Goal: Entertainment & Leisure: Consume media (video, audio)

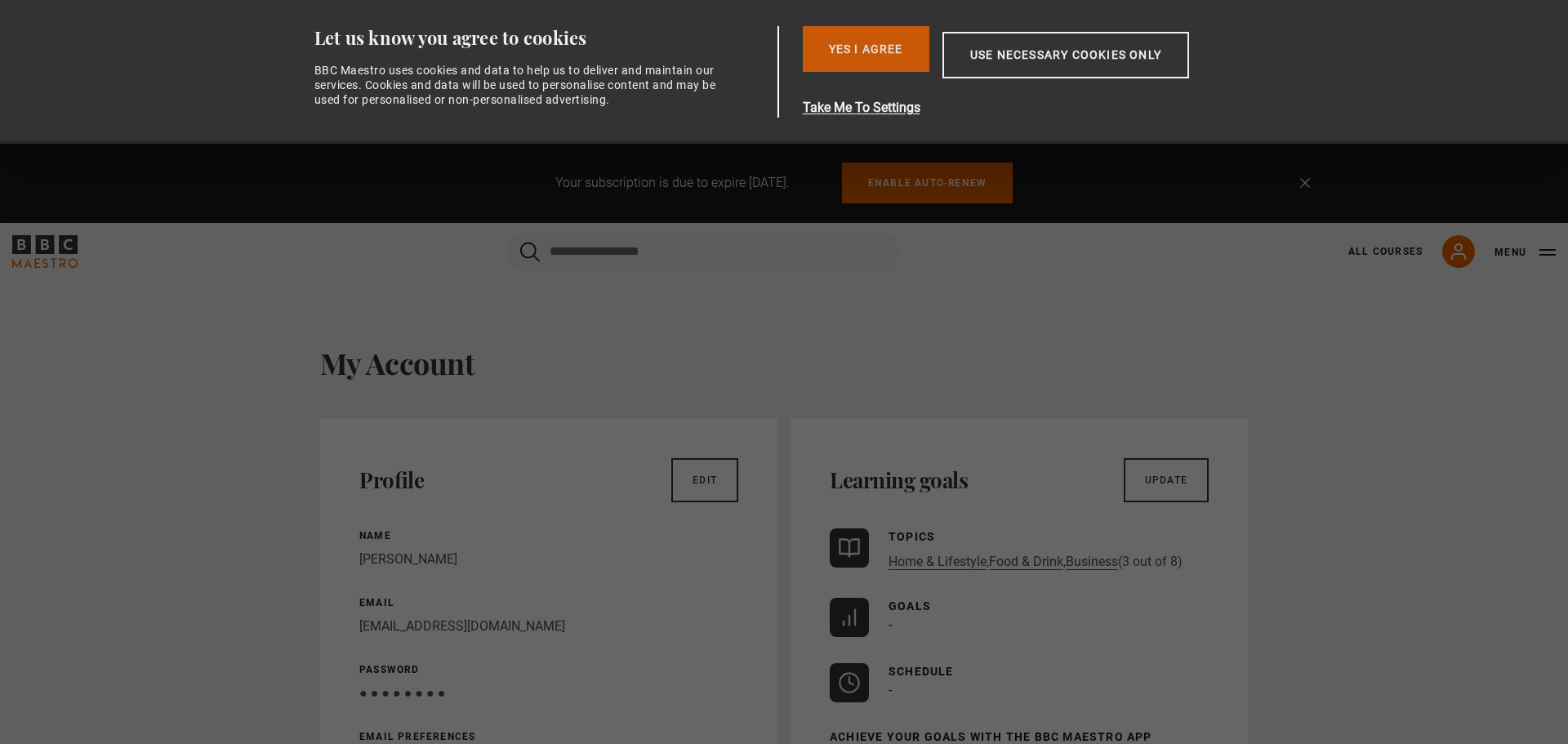
click at [840, 44] on button "Yes I Agree" at bounding box center [866, 49] width 126 height 46
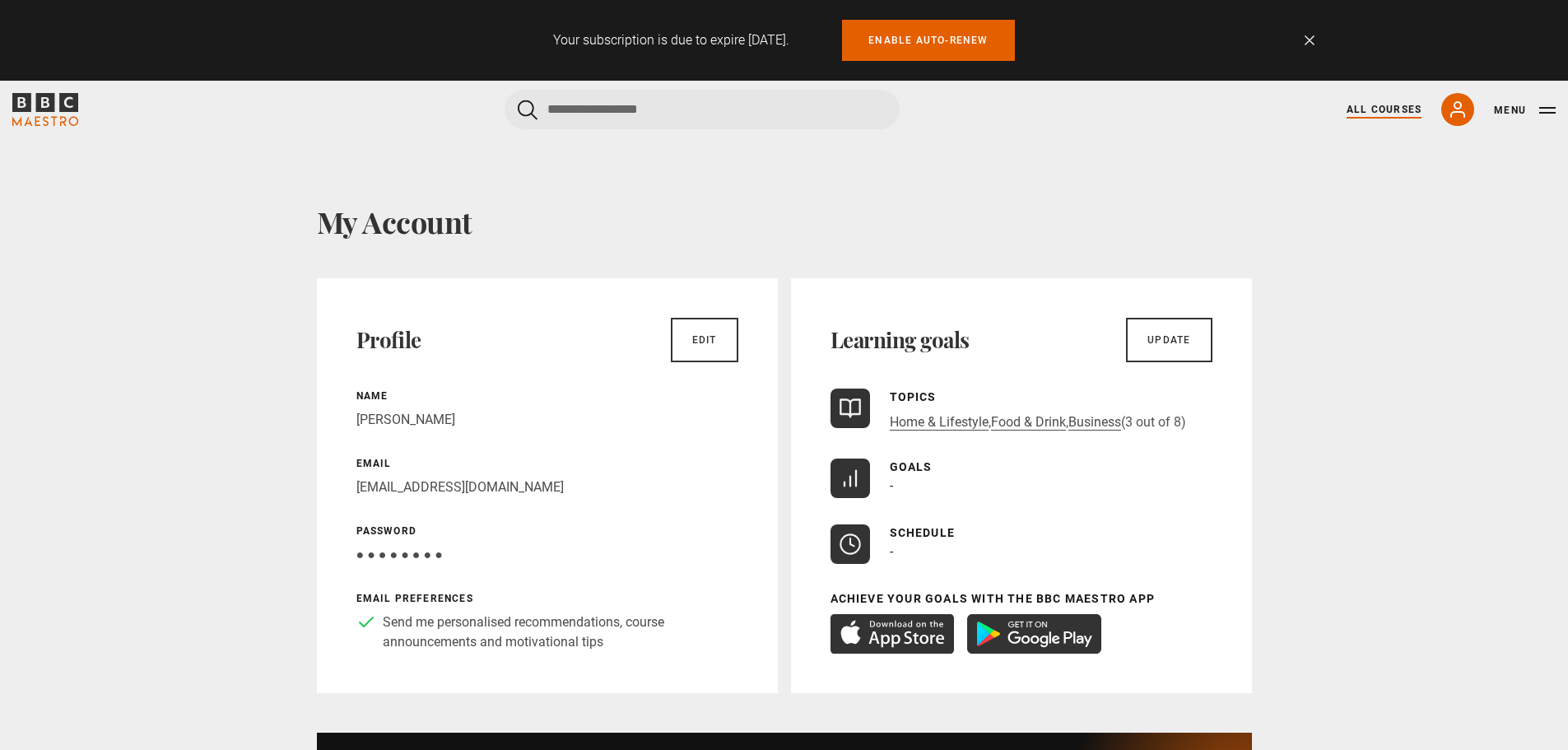
click at [1383, 113] on link "All Courses" at bounding box center [1383, 109] width 75 height 14
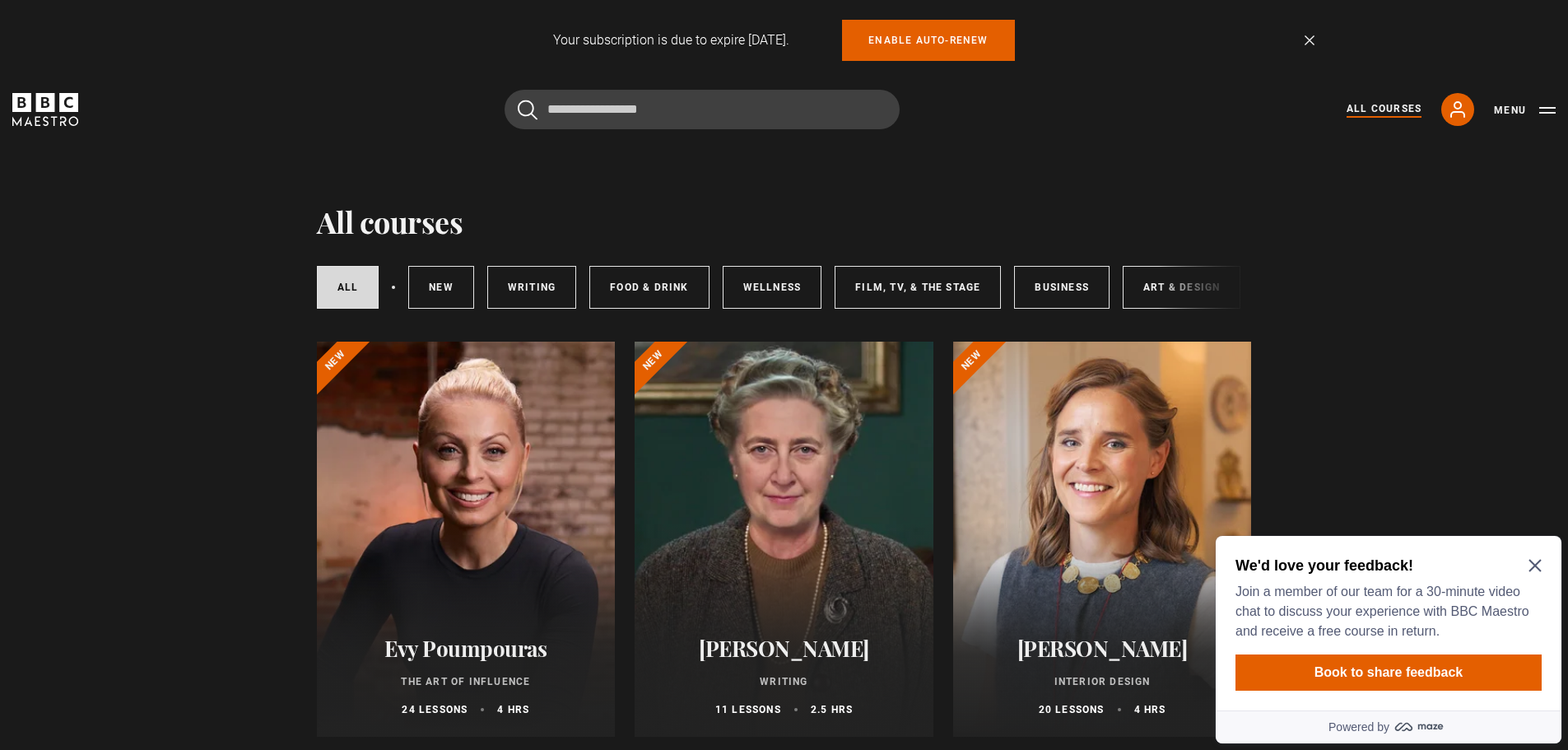
click at [497, 521] on div at bounding box center [466, 539] width 298 height 395
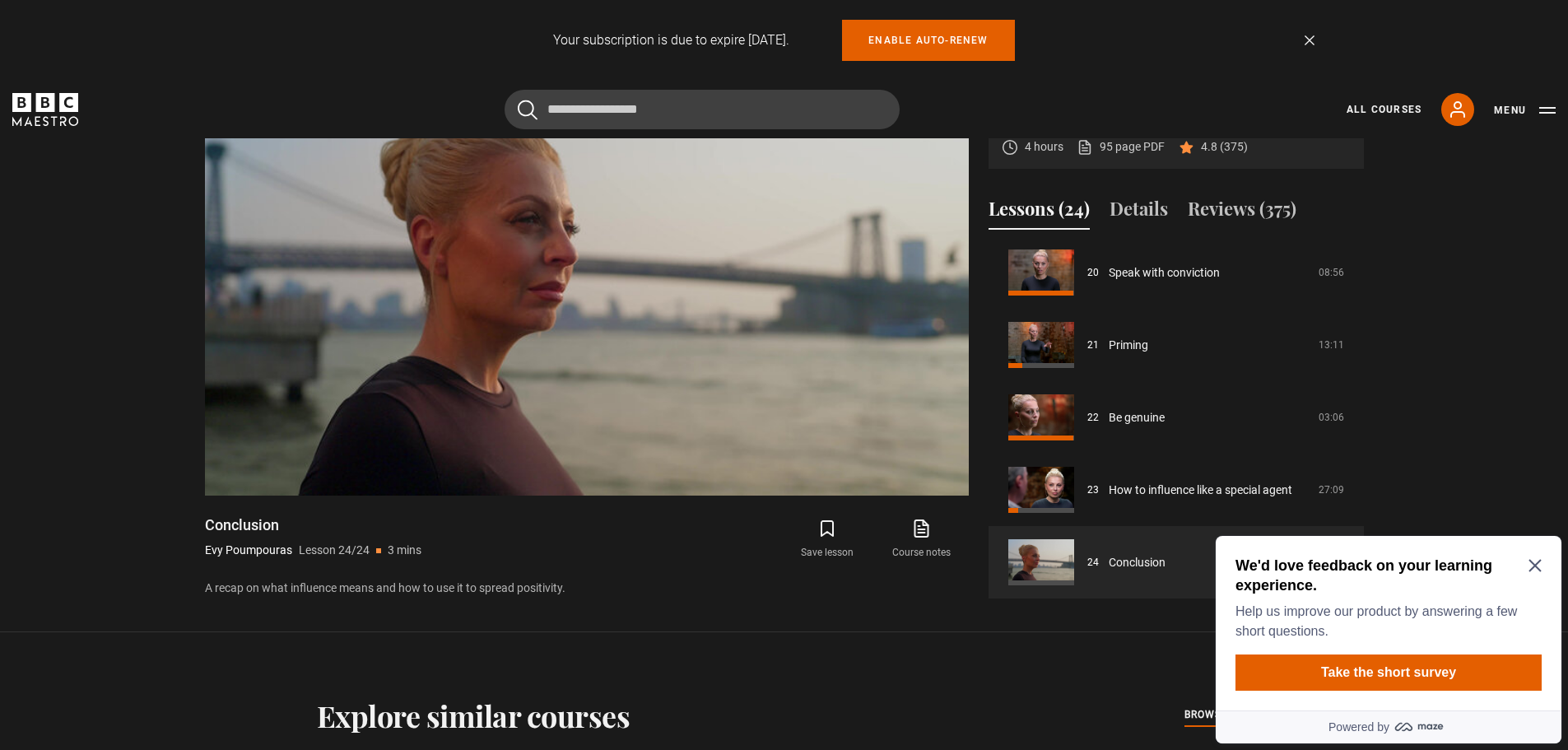
click at [1537, 560] on icon "Close Maze Prompt" at bounding box center [1535, 565] width 13 height 13
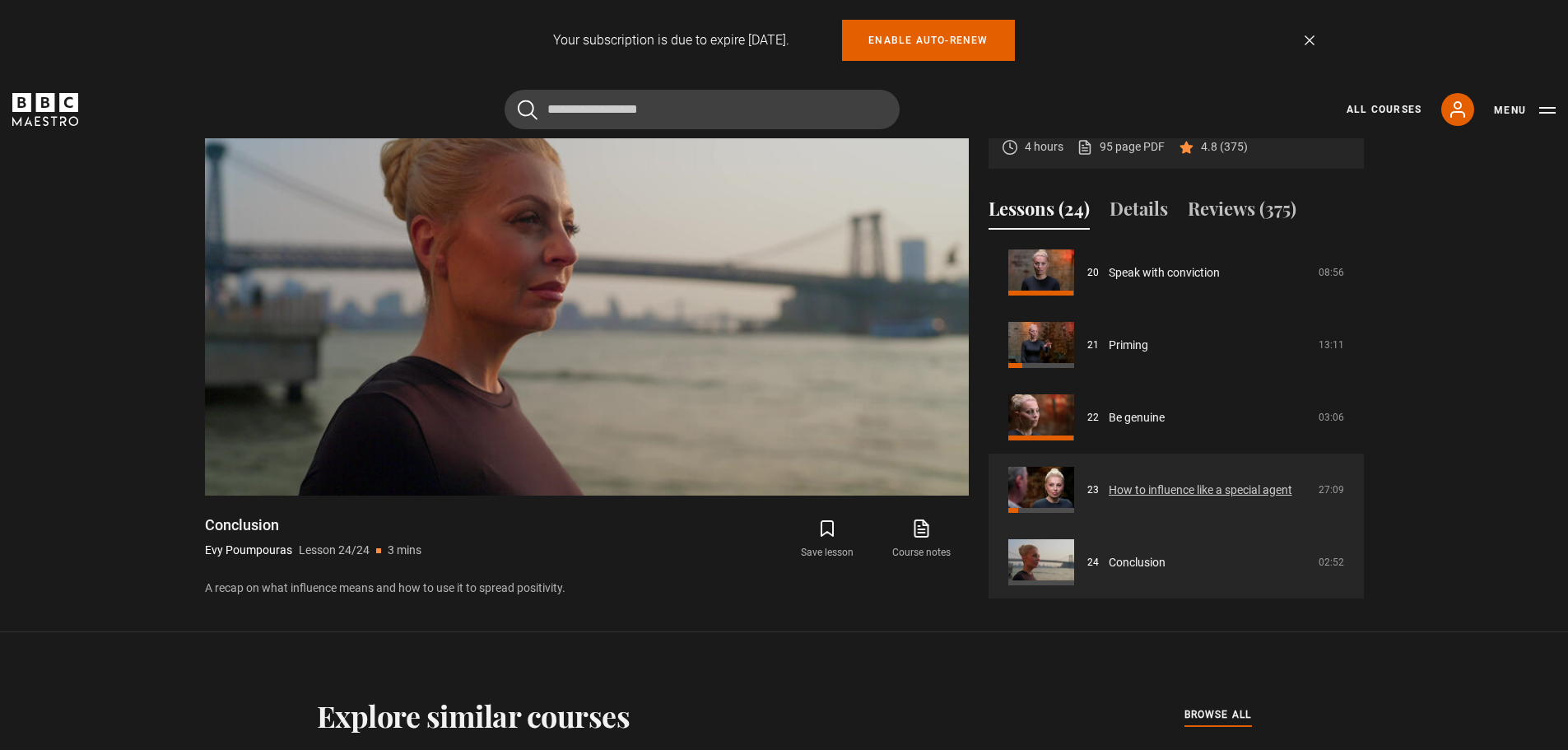
click at [1109, 481] on link "How to influence like a special agent" at bounding box center [1201, 490] width 184 height 17
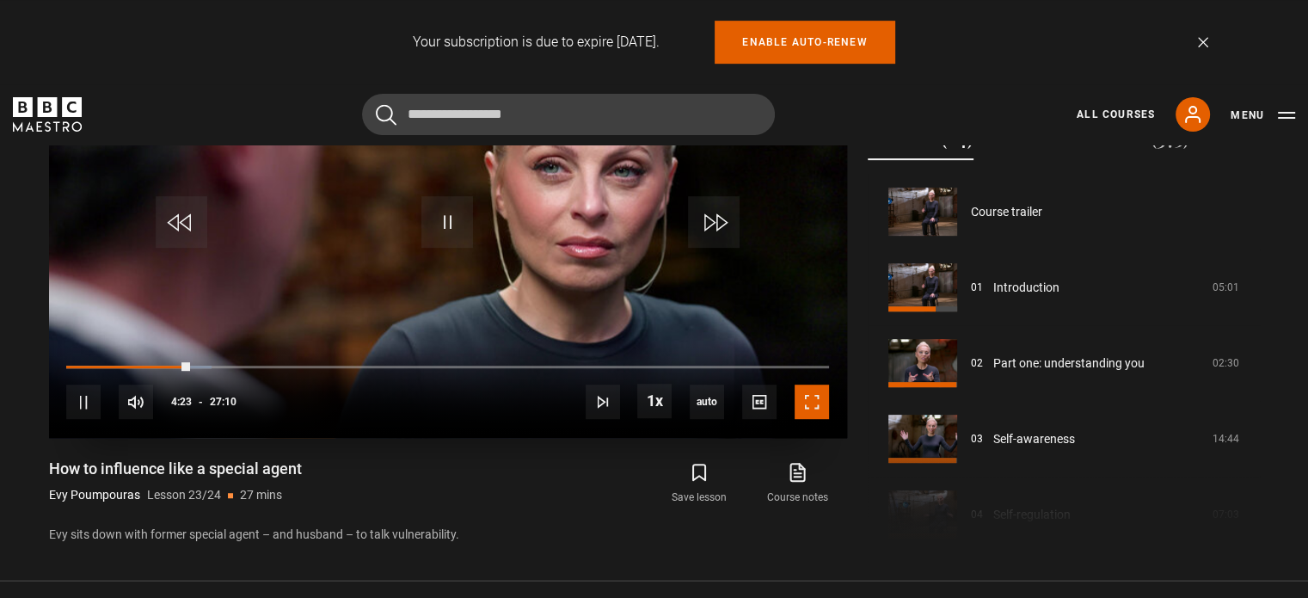
click at [805, 409] on span "Video Player" at bounding box center [812, 402] width 34 height 34
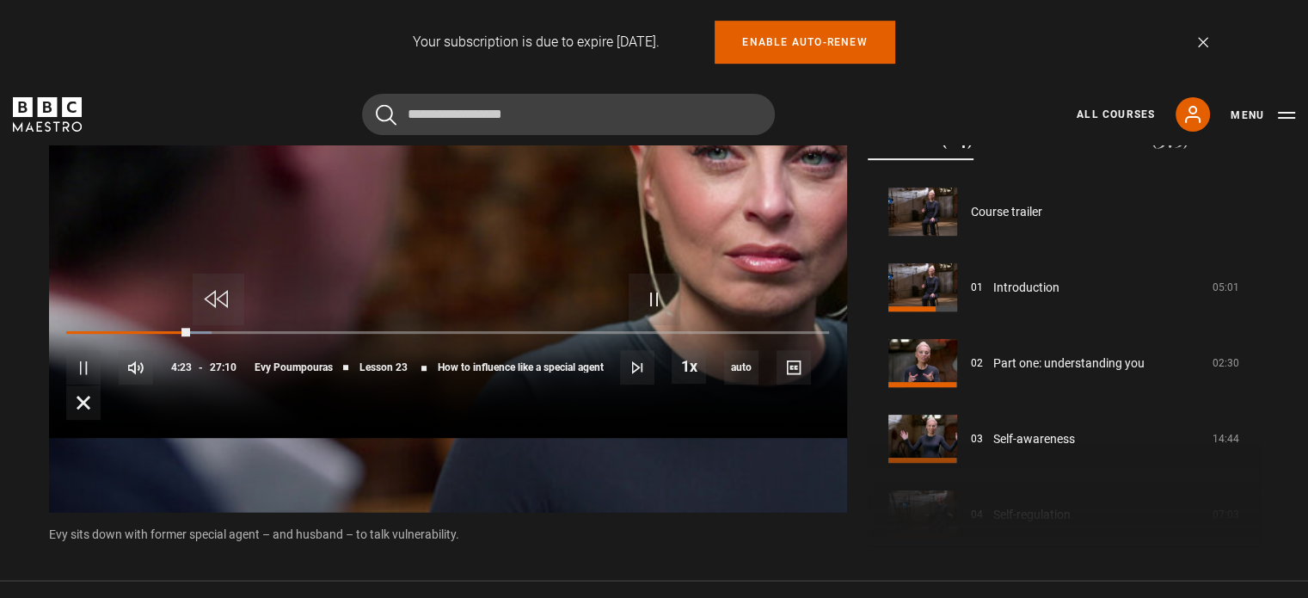
scroll to position [865, 0]
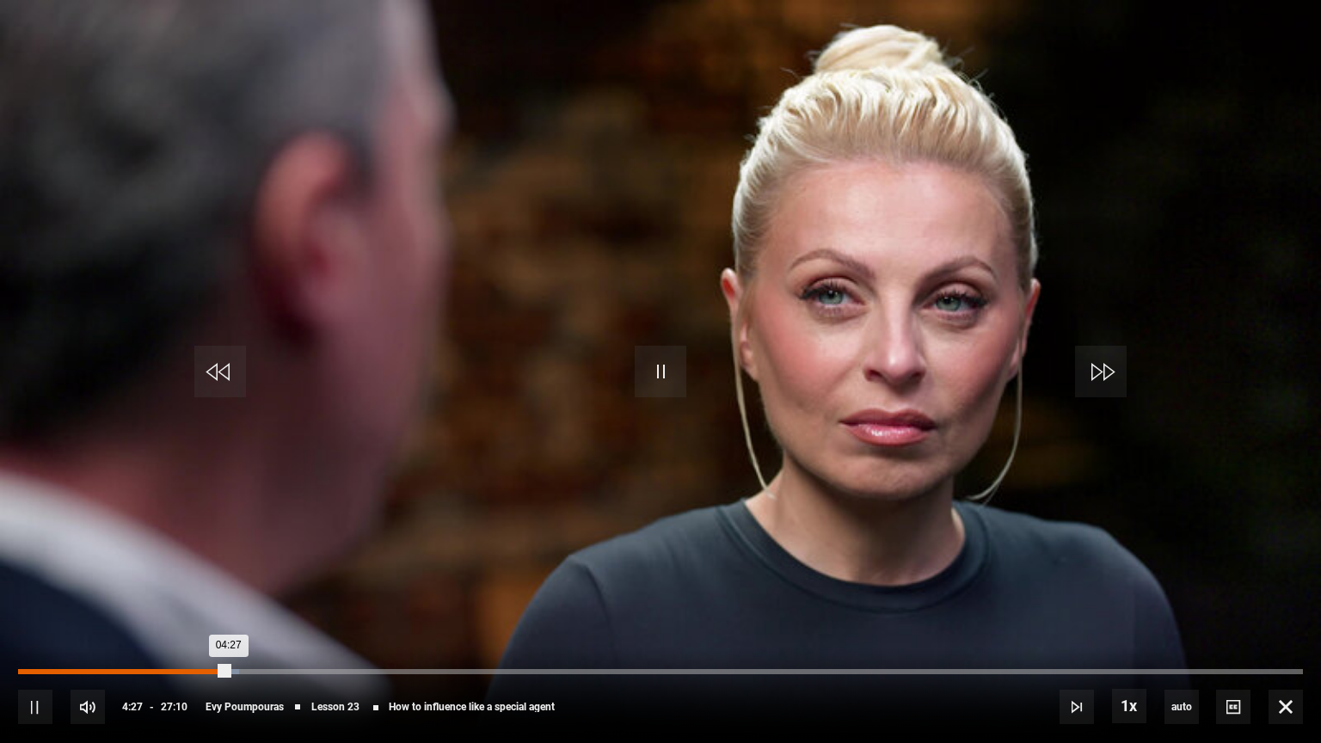
click at [188, 671] on div "Loaded : 17.18% 03:36 04:27" at bounding box center [660, 671] width 1285 height 5
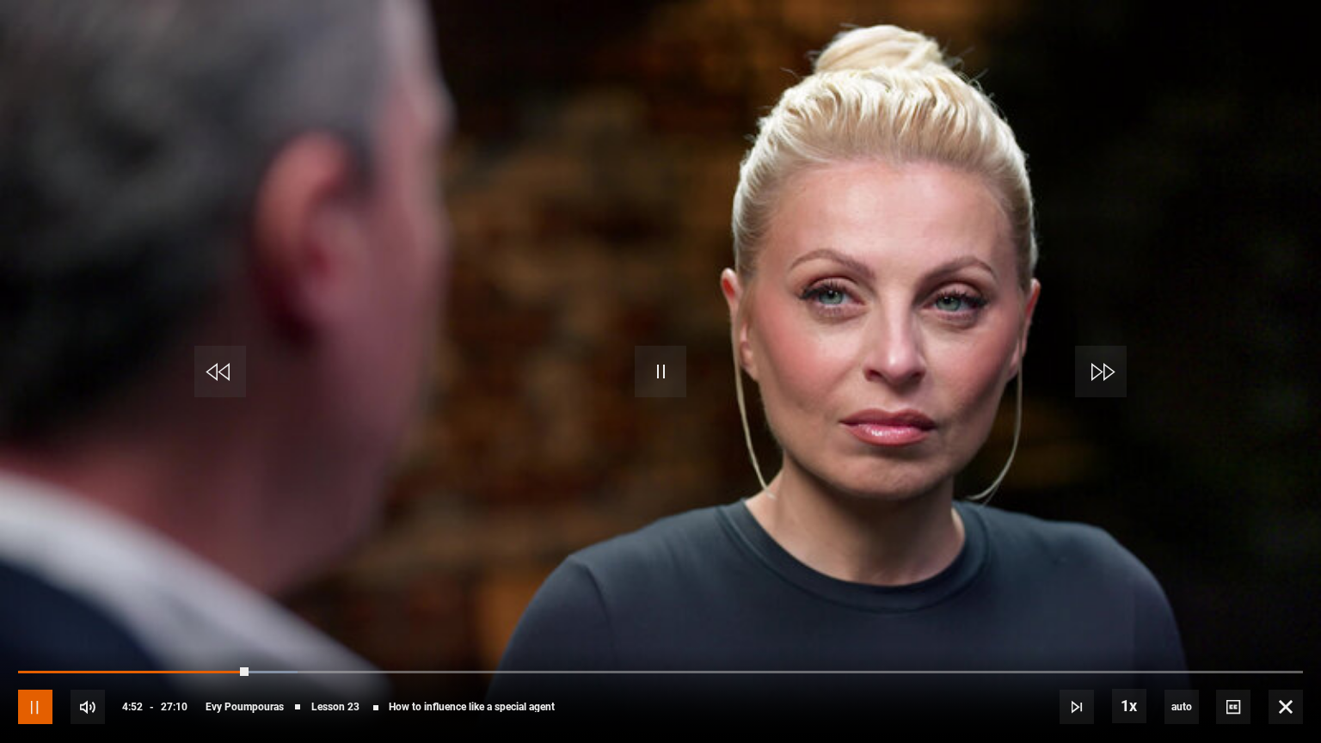
click at [35, 698] on span "Video Player" at bounding box center [35, 707] width 34 height 34
click at [659, 368] on span "Video Player" at bounding box center [661, 372] width 52 height 52
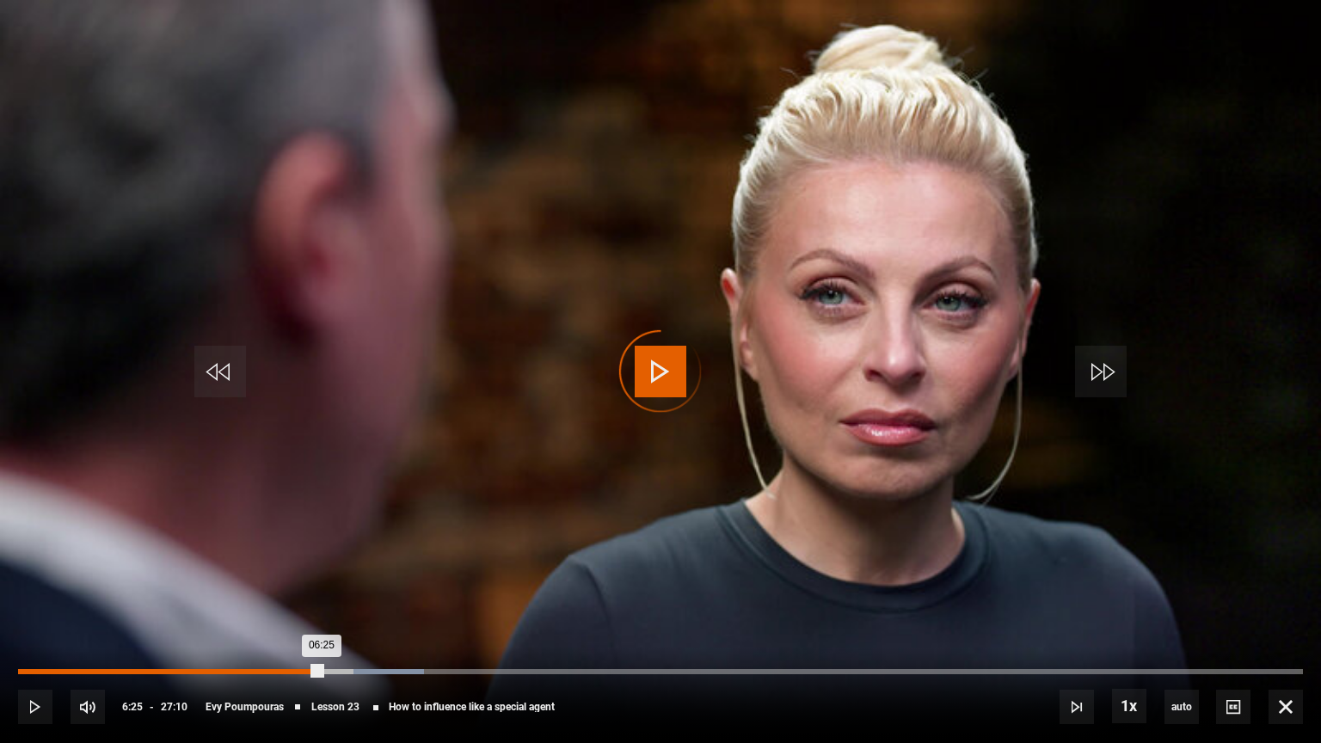
click at [321, 669] on div "Loaded : 31.61% 06:25 06:25" at bounding box center [660, 671] width 1285 height 5
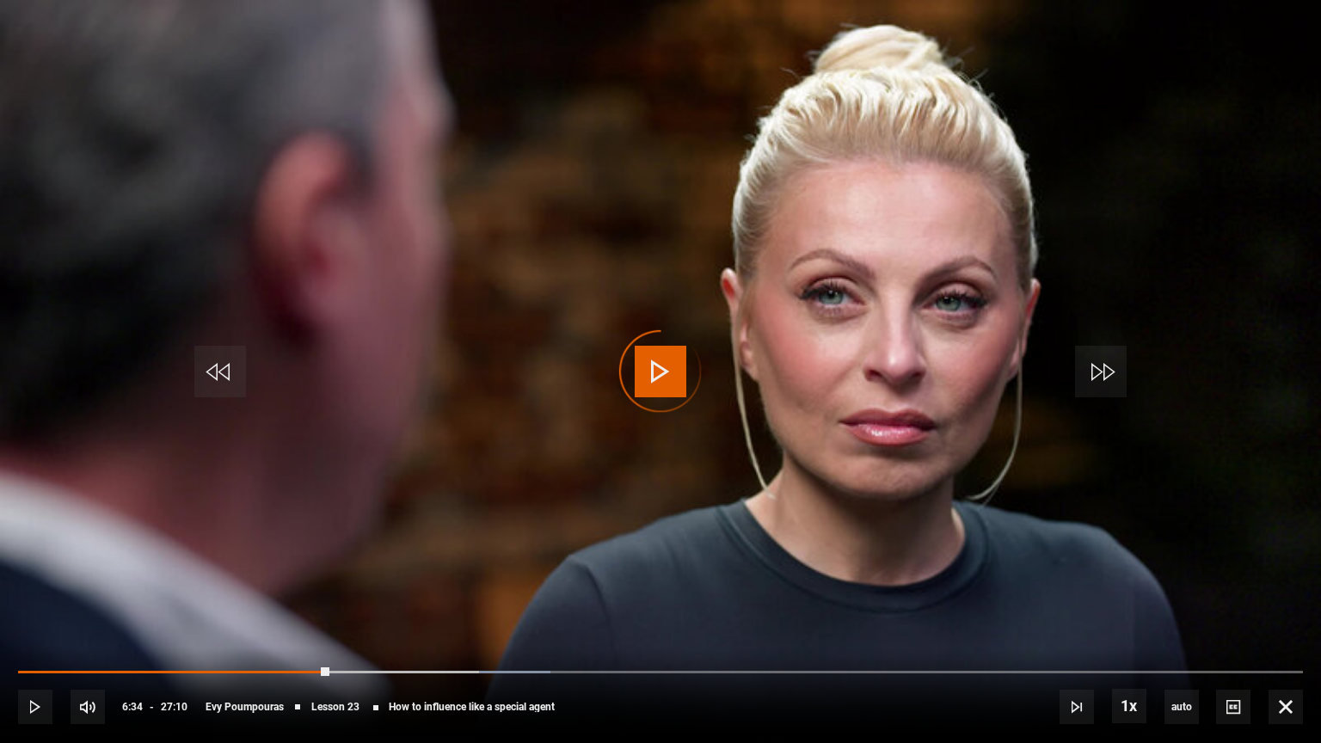
drag, startPoint x: 329, startPoint y: 679, endPoint x: 407, endPoint y: 667, distance: 79.2
click at [329, 680] on div "Loaded : 41.44% 06:34 06:34" at bounding box center [660, 681] width 1285 height 3
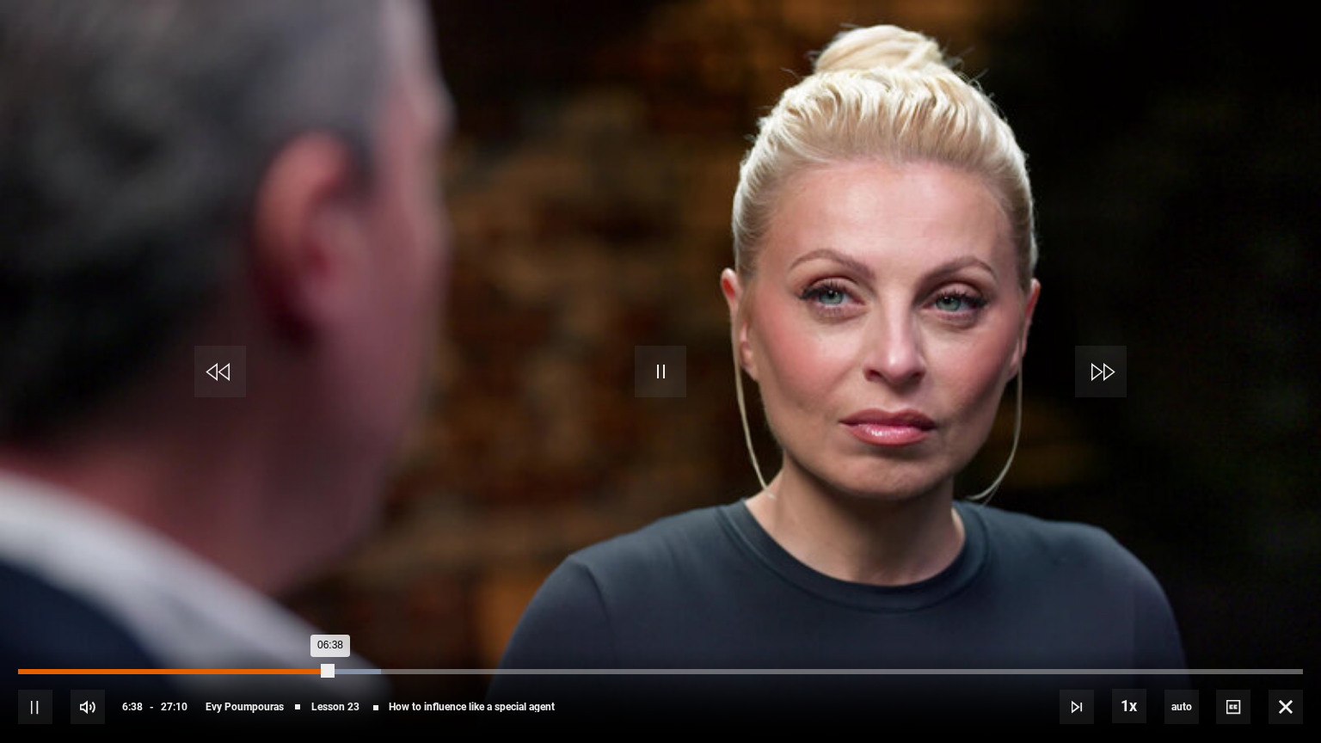
click at [211, 669] on div "04:04" at bounding box center [212, 671] width 3 height 5
click at [504, 669] on div "Loaded : 46.35% 05:55 11:32" at bounding box center [660, 671] width 1285 height 5
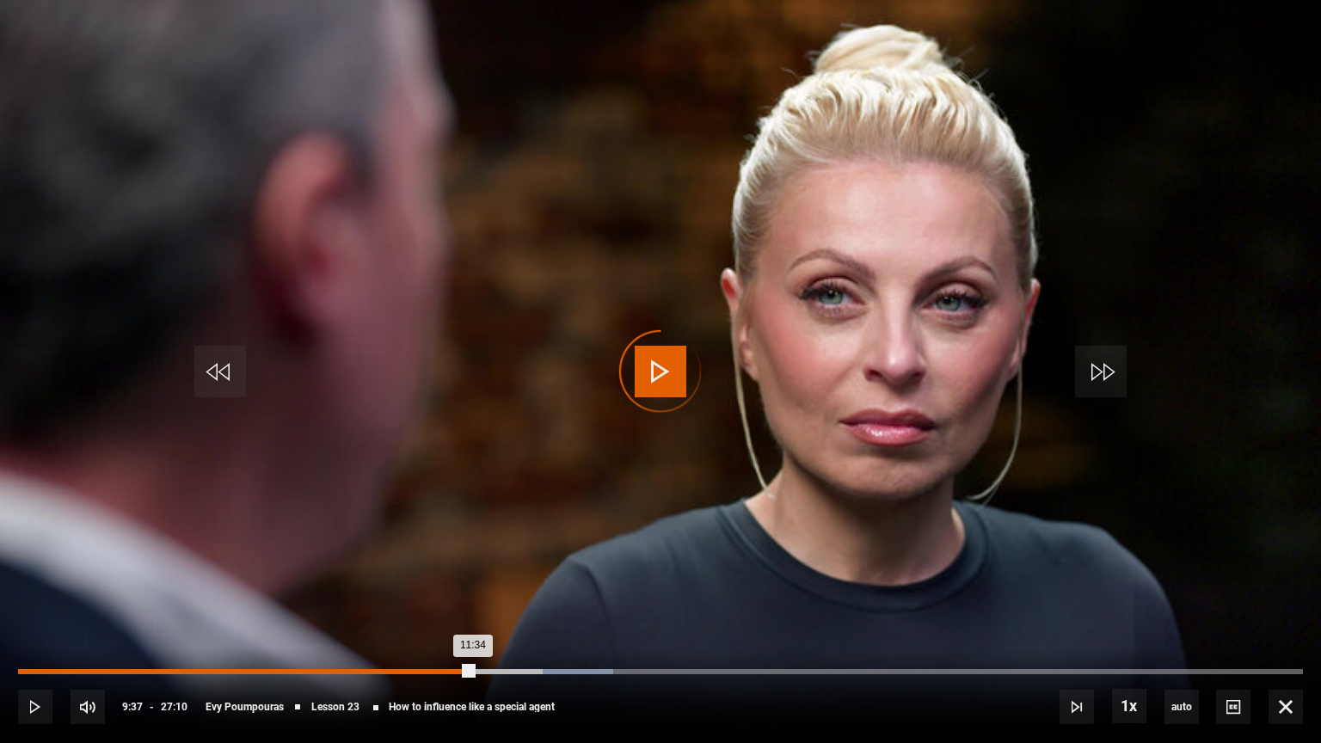
click at [472, 672] on div "Loaded : 46.35% 09:37 11:34" at bounding box center [660, 671] width 1285 height 5
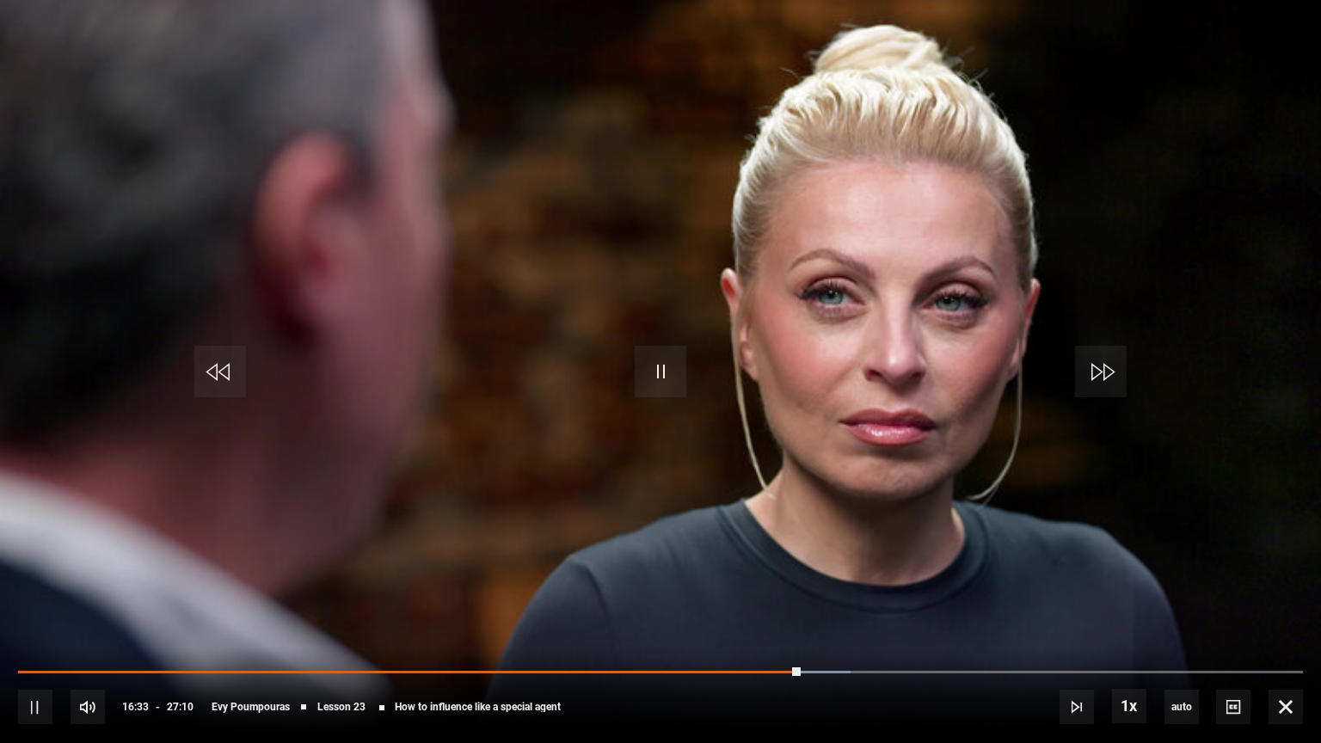
click at [939, 367] on video "Video Player" at bounding box center [660, 371] width 1321 height 743
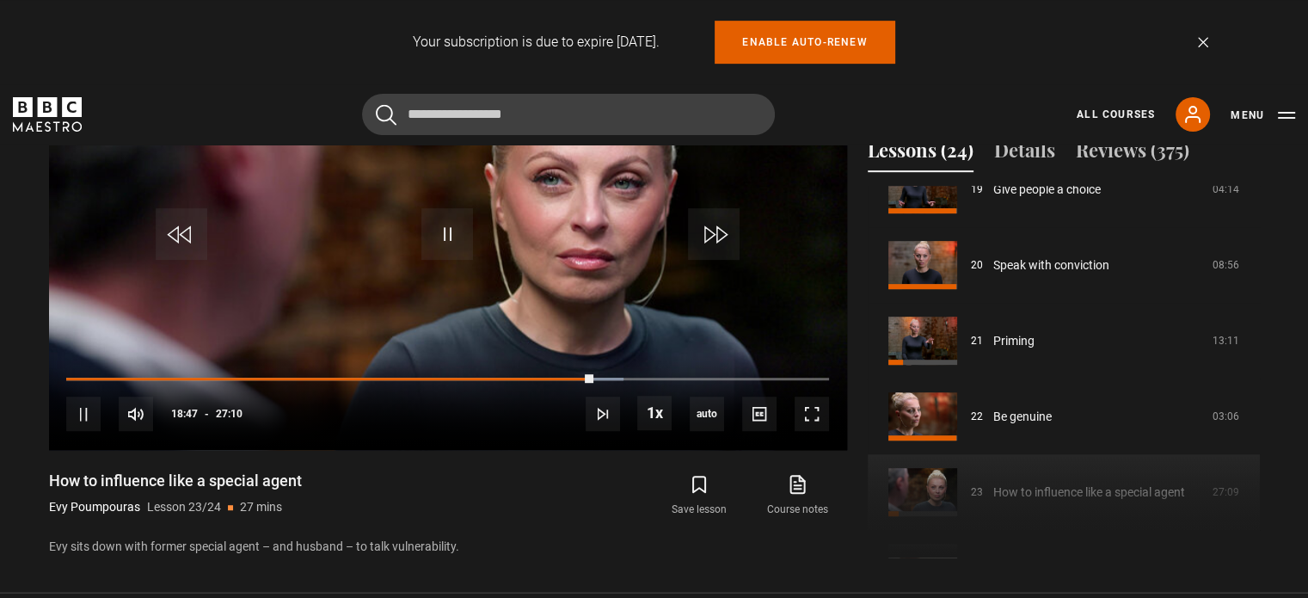
scroll to position [1521, 0]
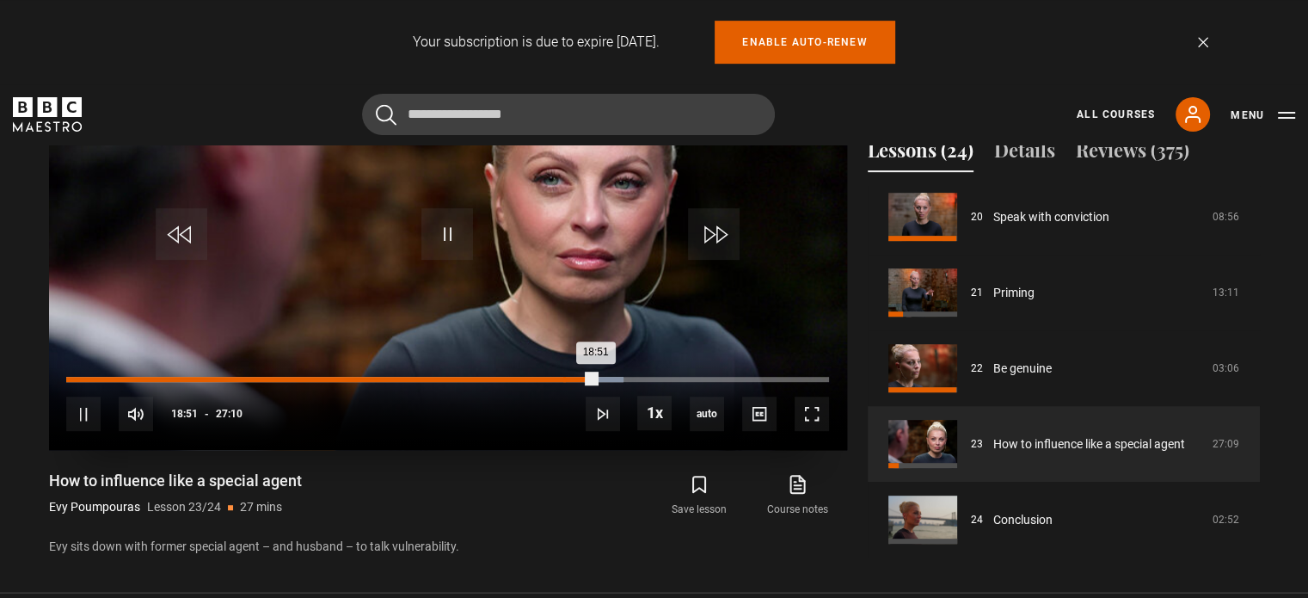
click at [563, 379] on div "Loaded : 73.06% 17:43 18:51" at bounding box center [447, 379] width 762 height 5
click at [722, 377] on div "23:21" at bounding box center [723, 379] width 3 height 5
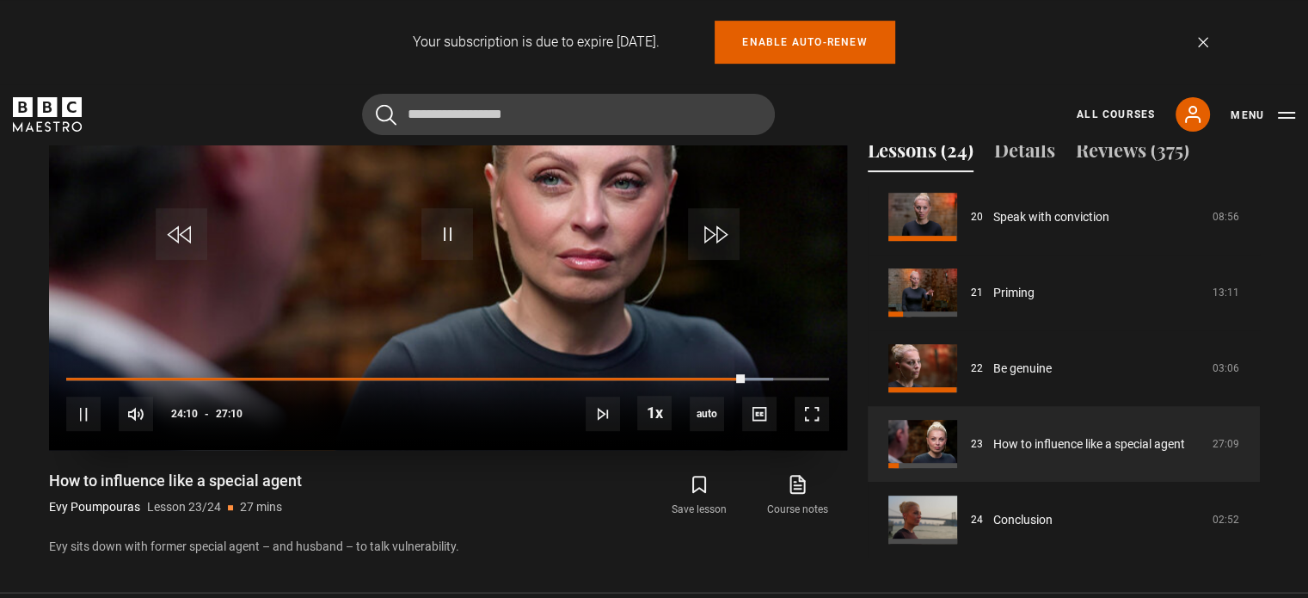
click at [723, 373] on div "10s Skip Back 10 seconds Pause 10s Skip Forward 10 seconds Loaded : 92.71% 16:5…" at bounding box center [448, 402] width 798 height 95
click at [720, 383] on div "10s Skip Back 10 seconds Pause 10s Skip Forward 10 seconds Loaded : 93.02% 23:2…" at bounding box center [448, 402] width 798 height 95
click at [711, 373] on div "10s Skip Back 10 seconds Pause 10s Skip Forward 10 seconds Loaded : 93.02% 23:0…" at bounding box center [448, 402] width 798 height 95
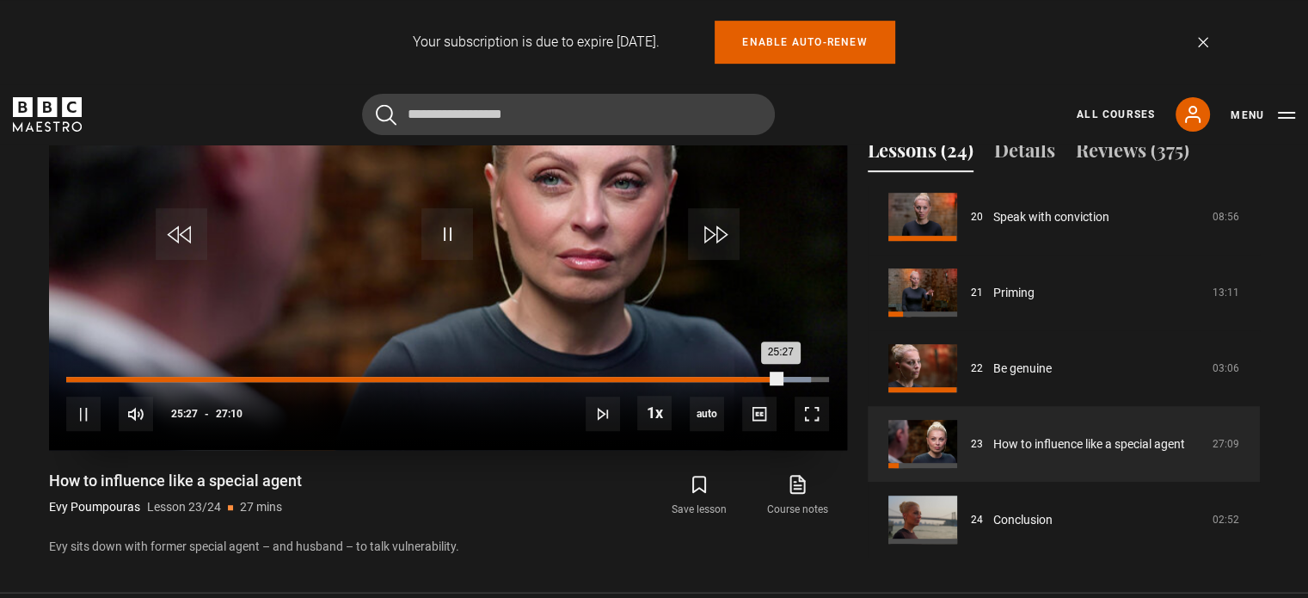
click at [742, 377] on div "Loaded : 97.62% 24:09 25:27" at bounding box center [447, 379] width 762 height 5
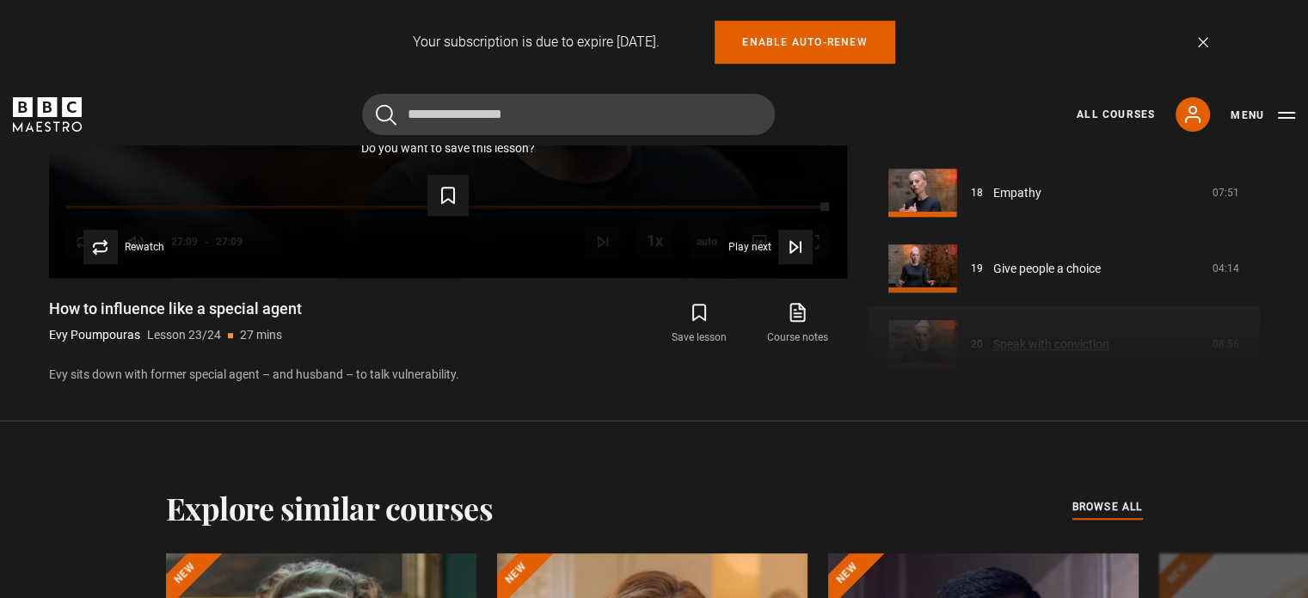
scroll to position [1177, 0]
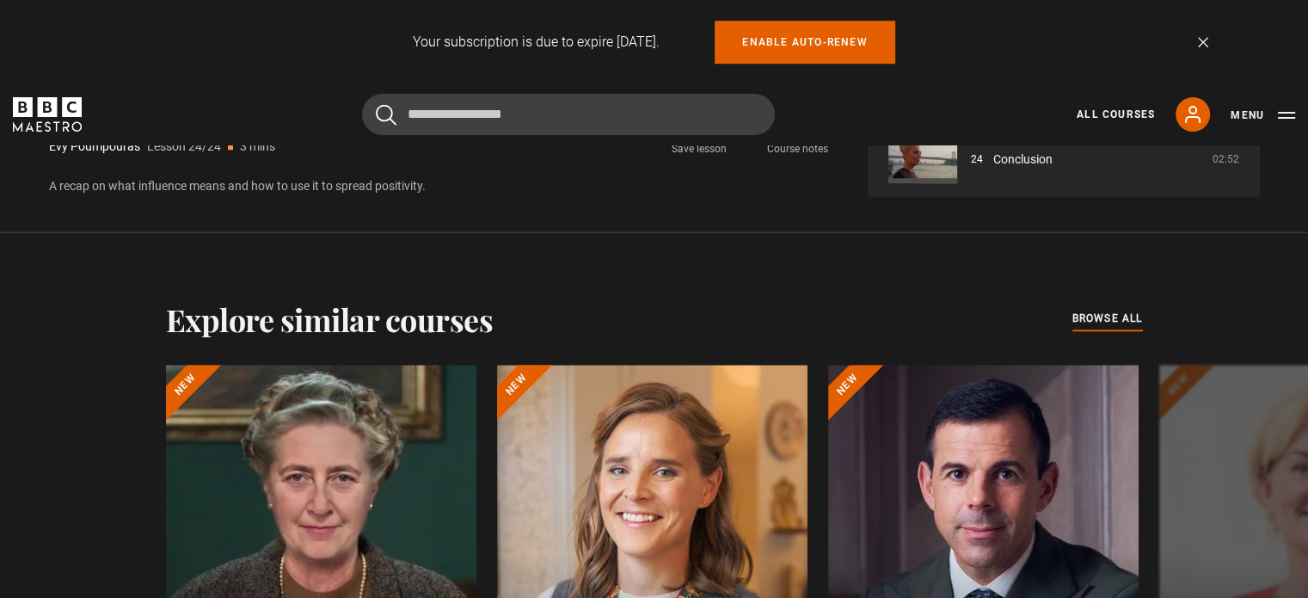
scroll to position [1226, 0]
click at [1135, 105] on div "All Courses My Account Search Menu" at bounding box center [1175, 114] width 239 height 34
click at [1138, 117] on link "All Courses" at bounding box center [1116, 114] width 78 height 15
